Goal: Task Accomplishment & Management: Complete application form

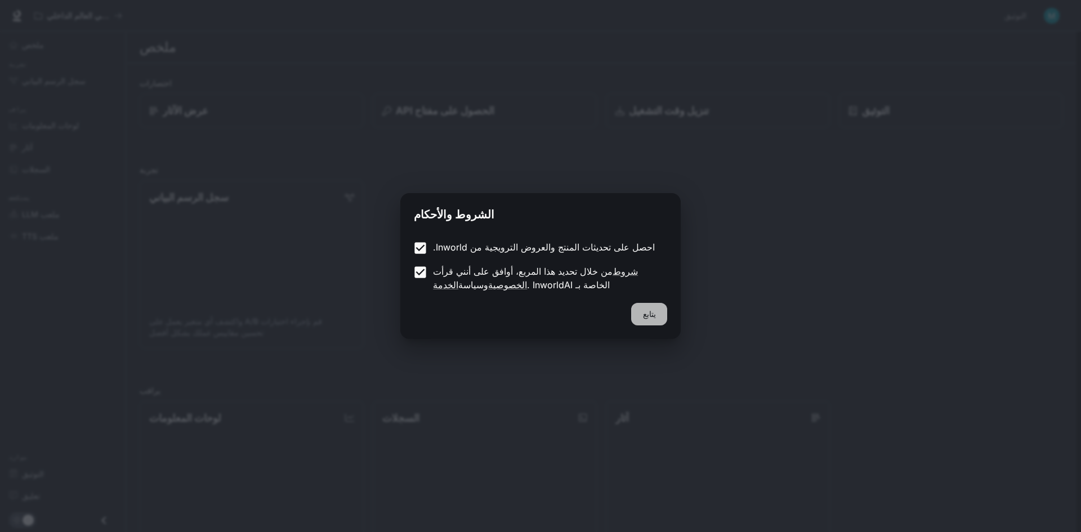
click at [644, 322] on button "يتابع" at bounding box center [649, 314] width 36 height 23
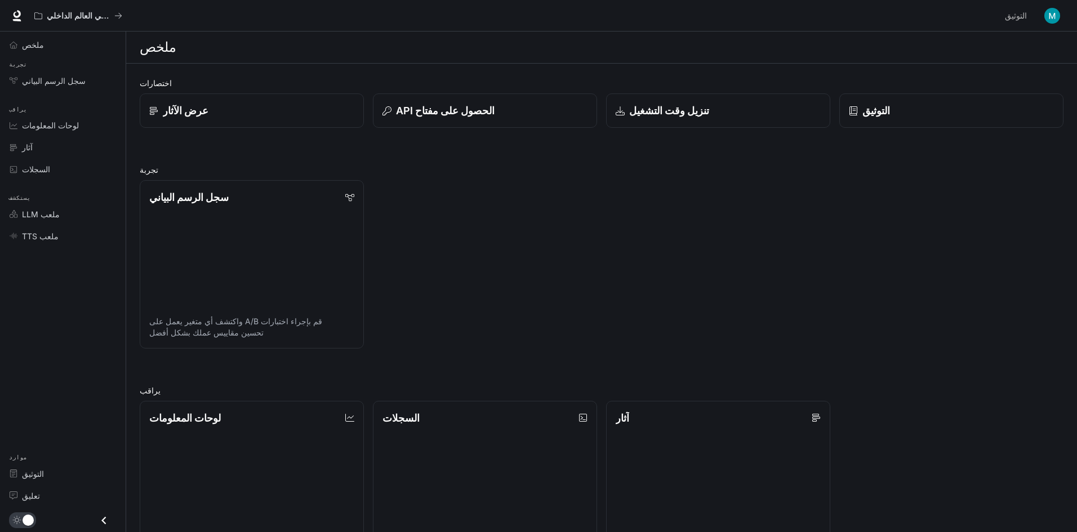
click at [564, 261] on div "سجل الرسم البياني قم بإجراء اختبارات A/B واكتشف أي متغير يعمل على تحسين مقاييس …" at bounding box center [597, 259] width 933 height 177
click at [292, 103] on div "عرض الآثار" at bounding box center [251, 110] width 205 height 15
click at [224, 100] on link "عرض الآثار" at bounding box center [252, 110] width 226 height 35
click at [38, 47] on font "ملخص" at bounding box center [33, 45] width 22 height 10
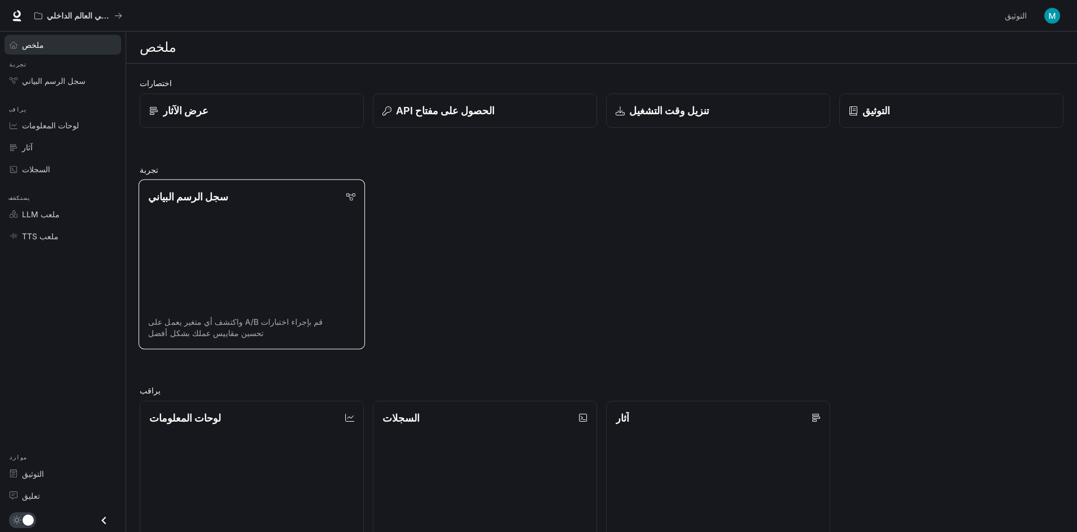
click at [246, 242] on link "سجل الرسم البياني قم بإجراء اختبارات A/B واكتشف أي متغير يعمل على تحسين مقاييس …" at bounding box center [252, 265] width 226 height 170
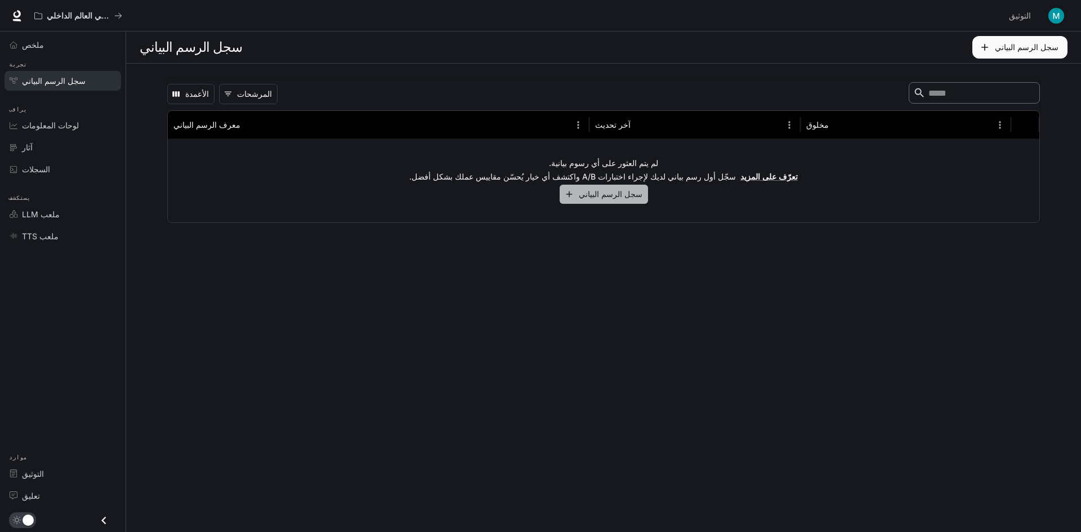
click at [630, 186] on button "سجل الرسم البياني" at bounding box center [604, 194] width 88 height 19
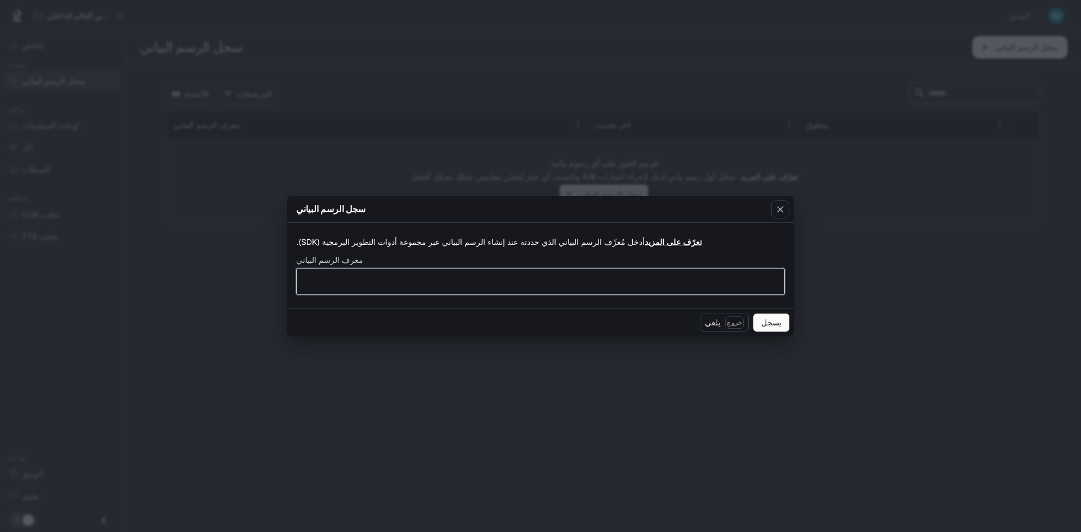
click at [350, 283] on input "text" at bounding box center [541, 281] width 488 height 11
type input "*"
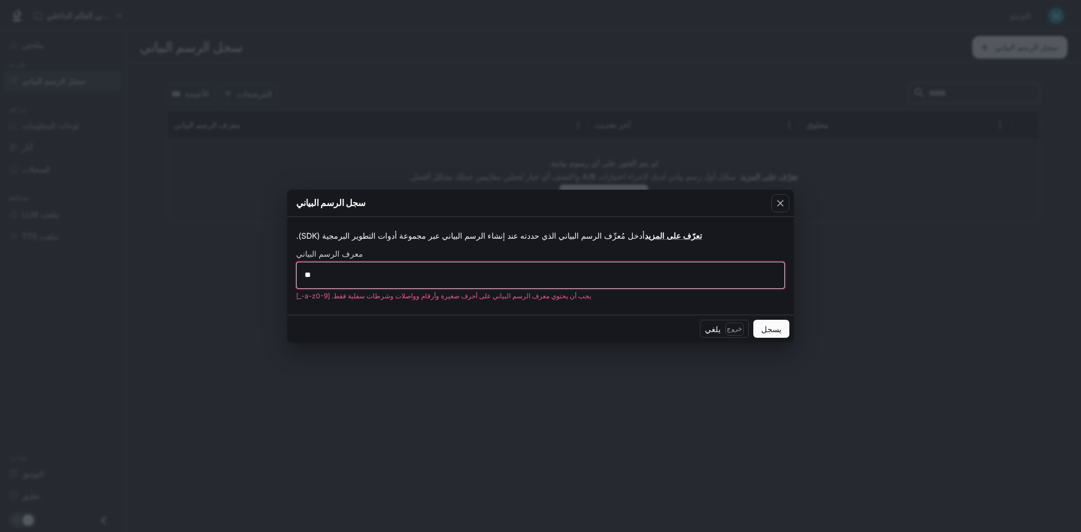
type input "*"
type input "********"
click at [778, 331] on font "يسجل" at bounding box center [771, 329] width 20 height 10
drag, startPoint x: 384, startPoint y: 262, endPoint x: 318, endPoint y: 281, distance: 68.1
click at [318, 281] on div "******** ​" at bounding box center [540, 275] width 489 height 27
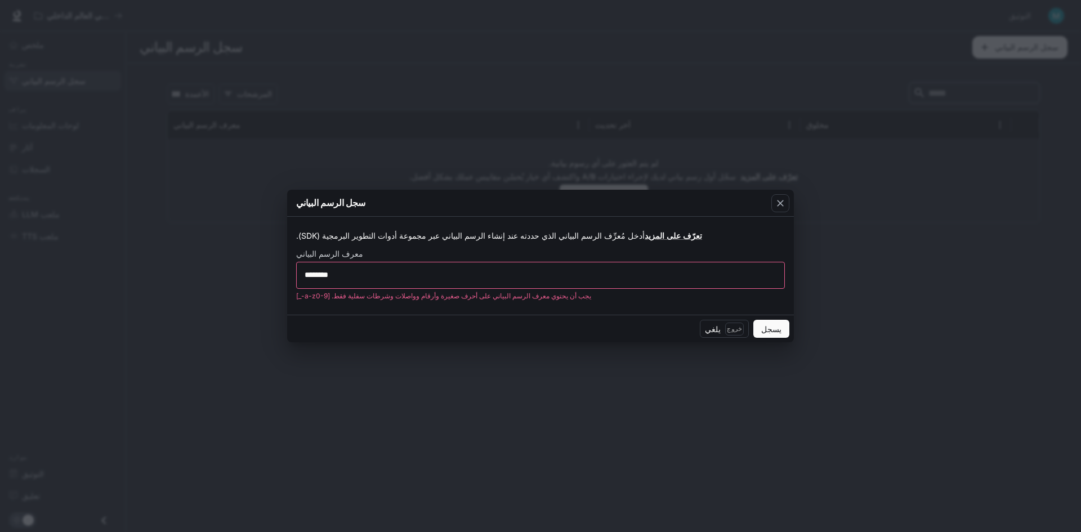
drag, startPoint x: 345, startPoint y: 279, endPoint x: 298, endPoint y: 280, distance: 46.2
click at [297, 280] on div "******** ​" at bounding box center [540, 275] width 489 height 27
drag, startPoint x: 351, startPoint y: 275, endPoint x: 274, endPoint y: 277, distance: 76.6
click at [274, 277] on div "سجل الرسم البياني أدخل مُعرِّف الرسم البياني الذي حددته عند إنشاء الرسم البياني…" at bounding box center [540, 266] width 1081 height 532
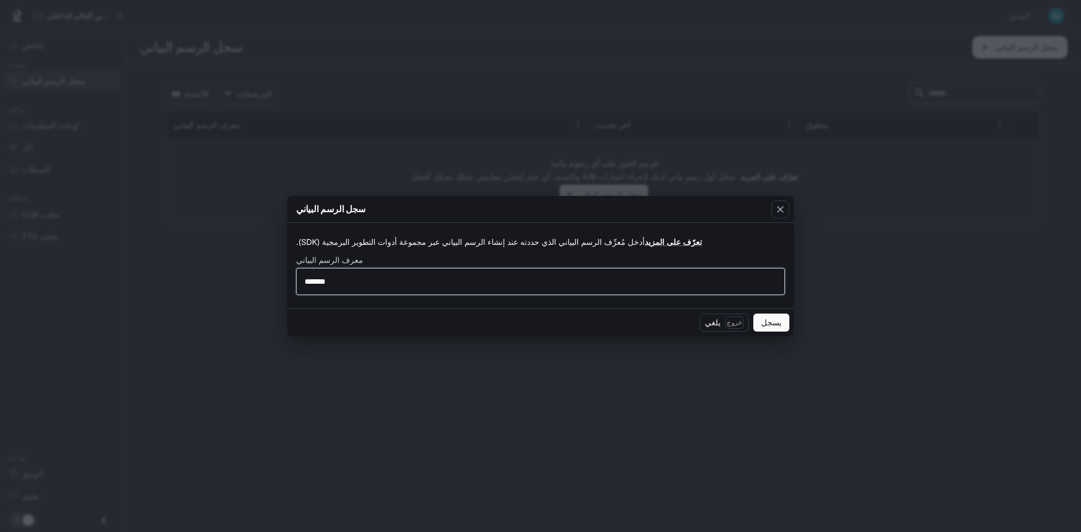
type input "*******"
click at [773, 318] on font "يسجل" at bounding box center [771, 323] width 20 height 10
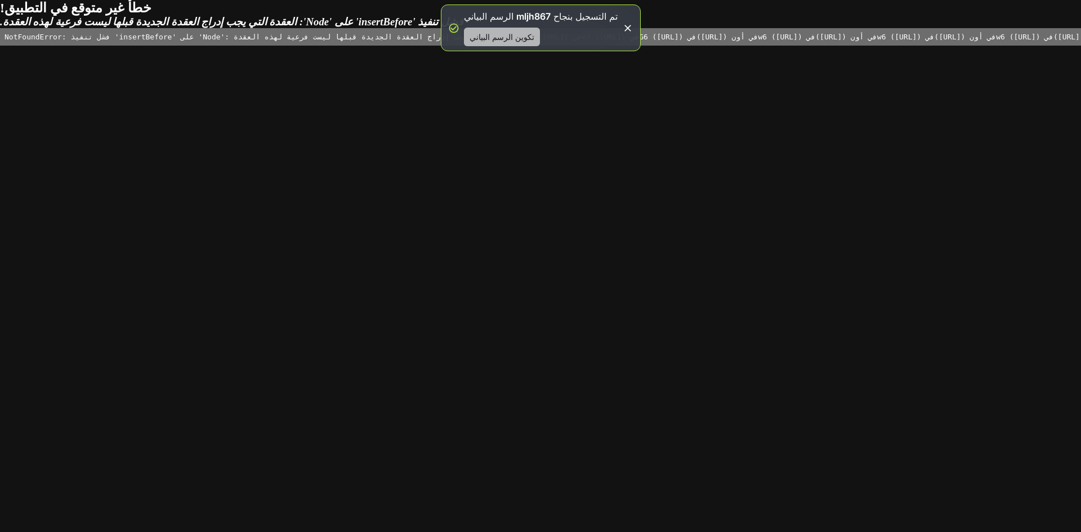
click at [524, 39] on font "تكوين الرسم البياني" at bounding box center [502, 37] width 65 height 10
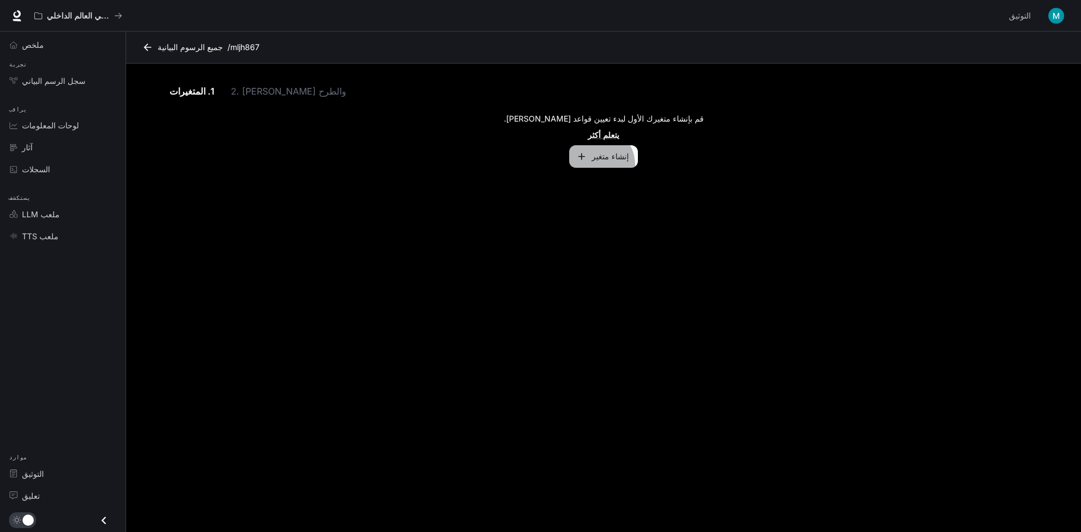
click at [600, 164] on button "إنشاء متغير" at bounding box center [603, 156] width 69 height 23
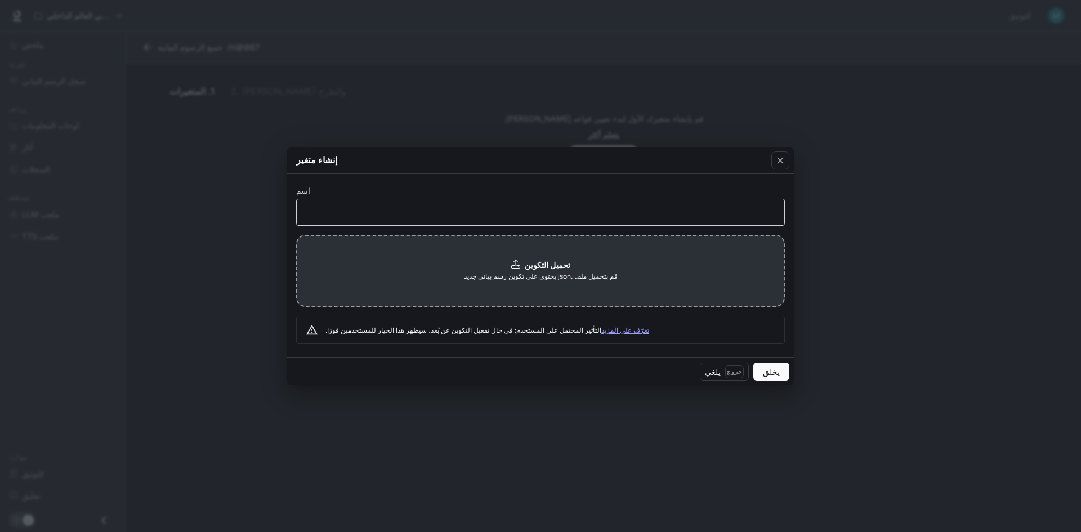
click at [450, 225] on div "​" at bounding box center [540, 212] width 489 height 27
click at [337, 215] on input "**" at bounding box center [541, 211] width 488 height 11
type input "*"
type input "****"
click at [778, 364] on button "يخلق" at bounding box center [771, 372] width 36 height 18
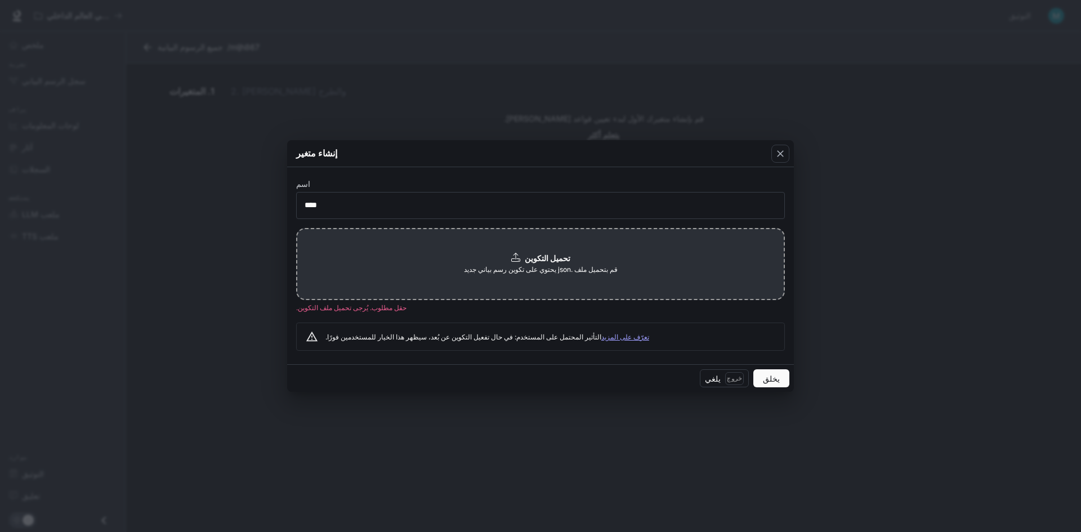
click at [508, 264] on span "قم بتحميل ملف .json يحتوي على تكوين رسم بياني جديد" at bounding box center [541, 269] width 154 height 11
click at [780, 156] on icon "button" at bounding box center [780, 153] width 11 height 11
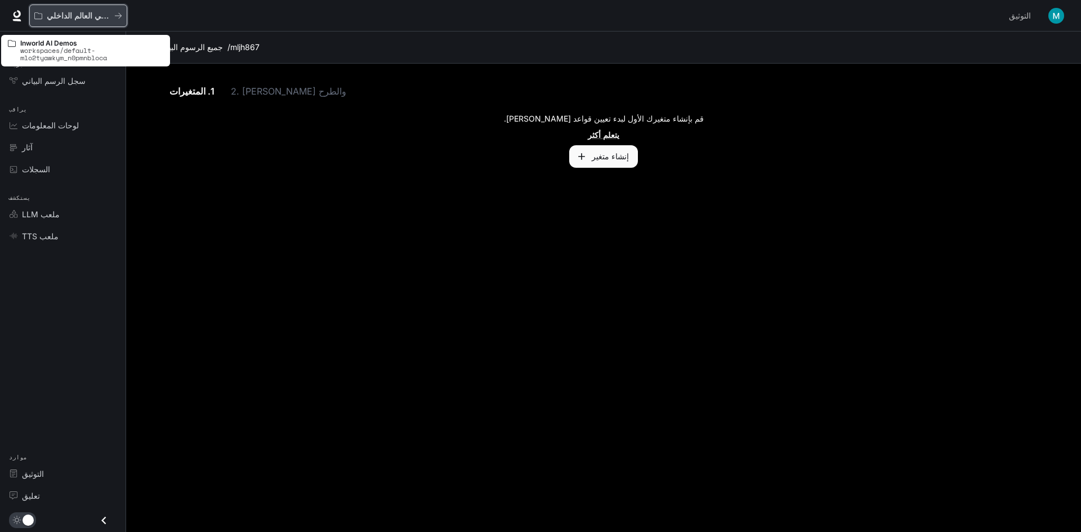
click at [127, 10] on button "عروض تجريبية للذكاء الاصطناعي في العالم الداخلي" at bounding box center [78, 16] width 98 height 23
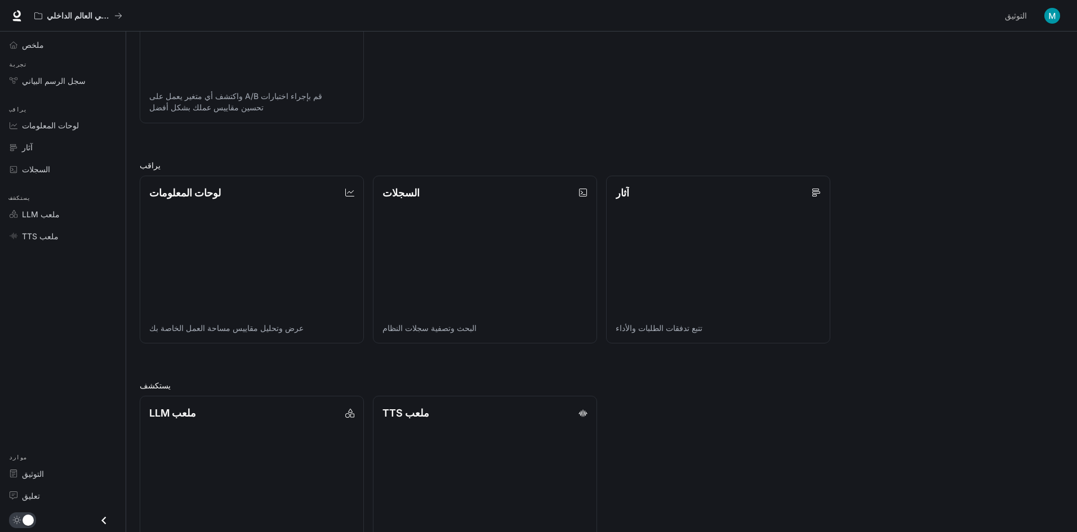
scroll to position [271, 0]
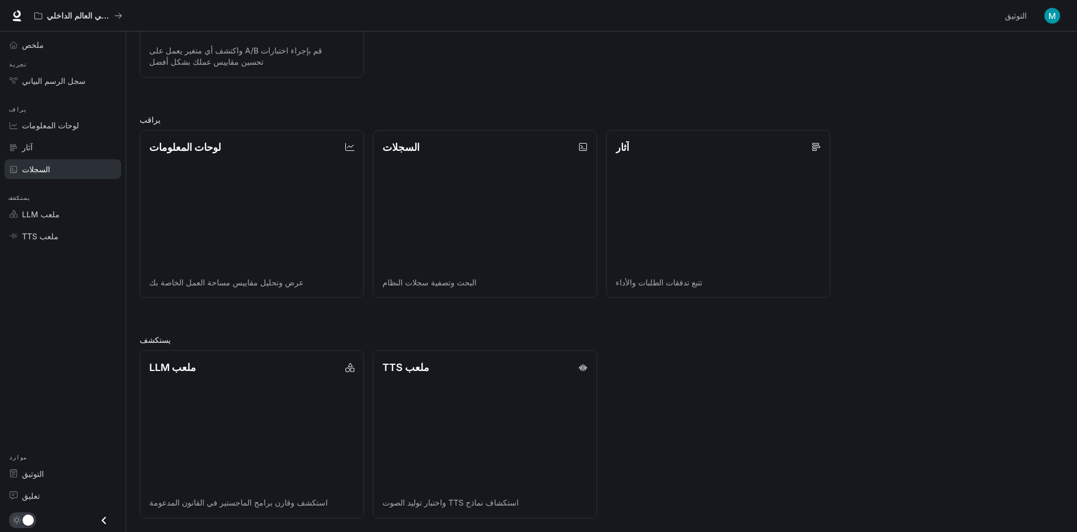
click at [41, 170] on font "السجلات" at bounding box center [36, 169] width 28 height 10
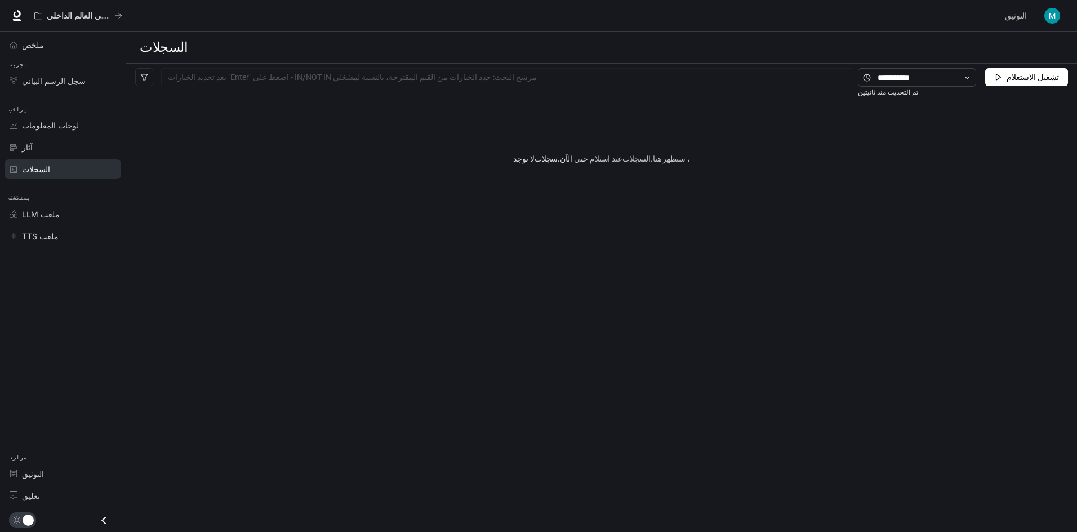
click at [50, 150] on div "آثار" at bounding box center [69, 147] width 94 height 12
